Goal: Task Accomplishment & Management: Manage account settings

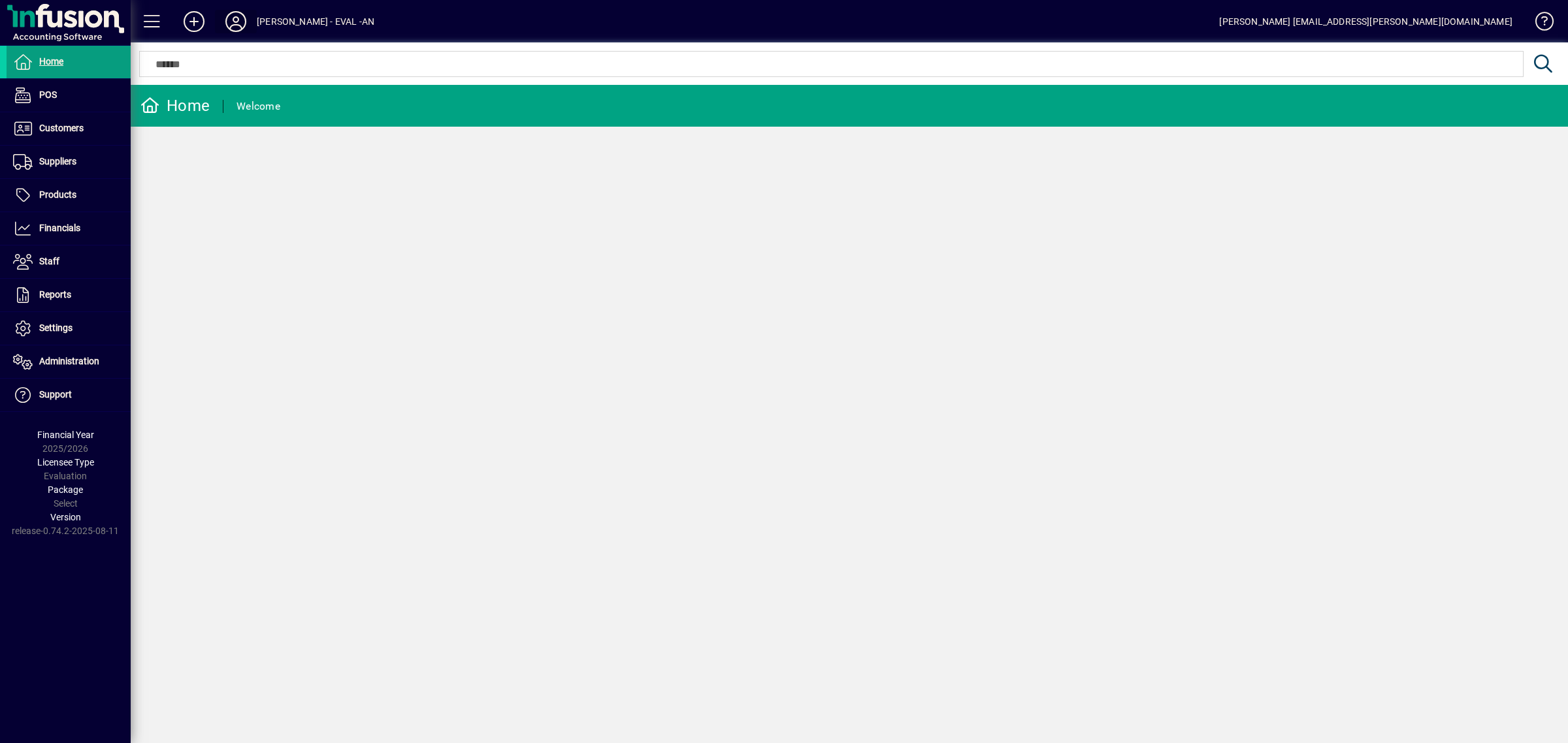
click at [231, 15] on icon at bounding box center [236, 21] width 26 height 21
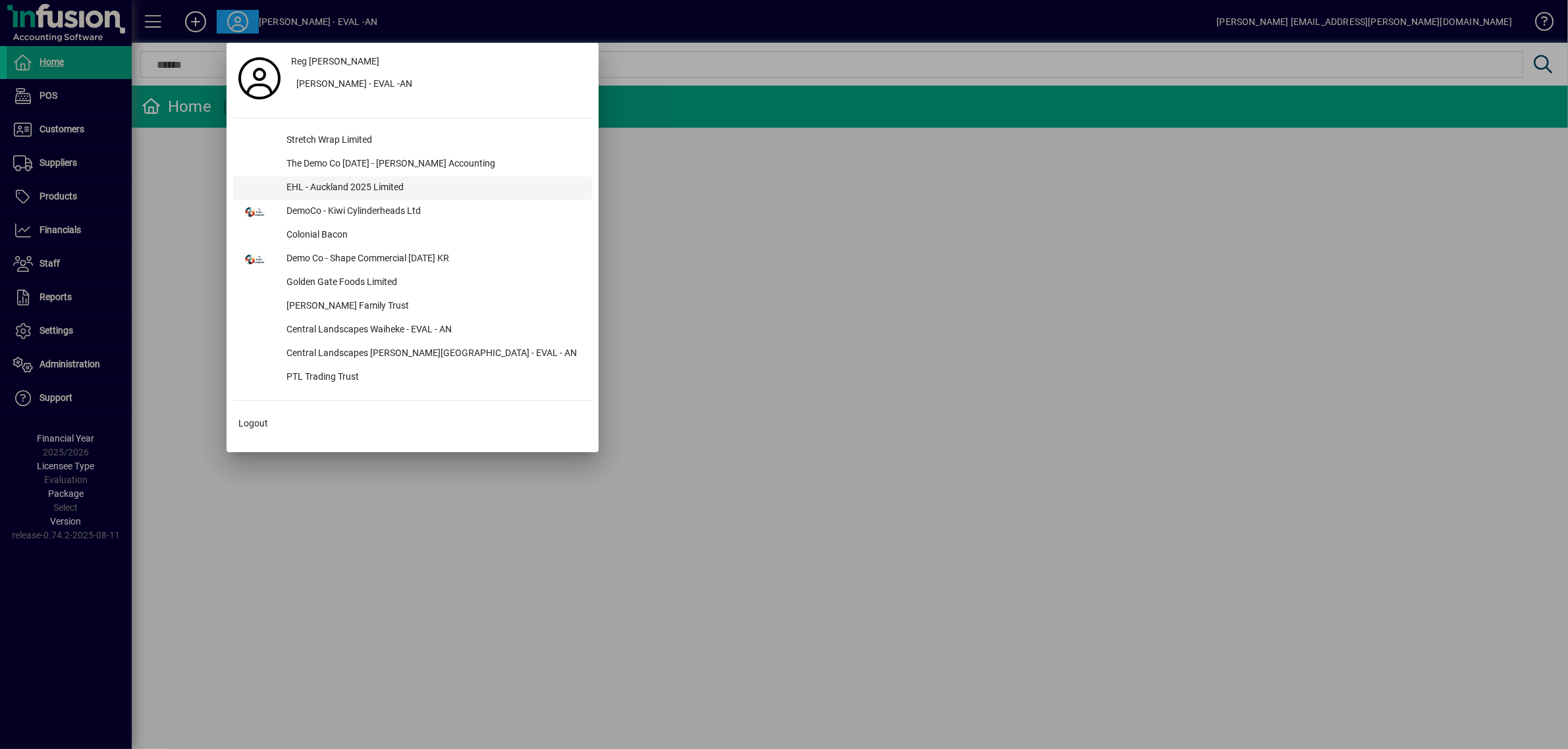
click at [337, 182] on div "EHL - Auckland 2025 Limited" at bounding box center [433, 188] width 317 height 23
